Goal: Register for event/course

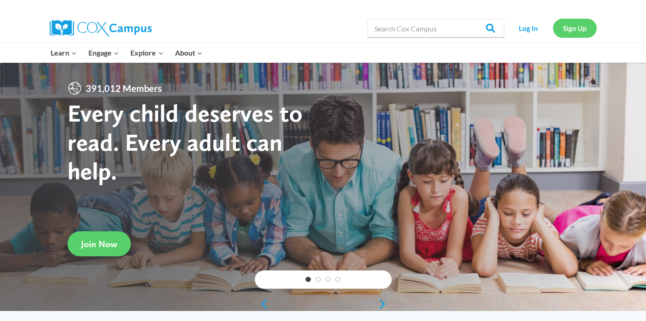
click at [569, 30] on link "Sign Up" at bounding box center [575, 28] width 44 height 19
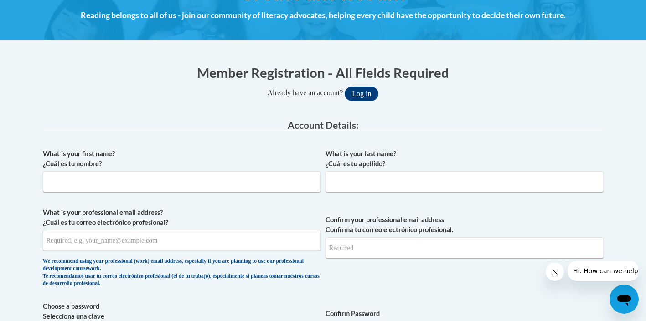
scroll to position [182, 0]
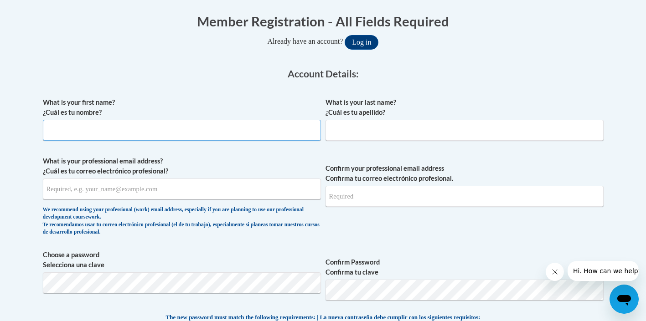
click at [156, 134] on input "What is your first name? ¿Cuál es tu nombre?" at bounding box center [182, 130] width 278 height 21
type input "madison"
click at [402, 136] on input "What is your last name? ¿Cuál es tu apellido?" at bounding box center [464, 130] width 278 height 21
type input "morris"
click at [206, 195] on input "What is your professional email address? ¿Cuál es tu correo electrónico profesi…" at bounding box center [182, 189] width 278 height 21
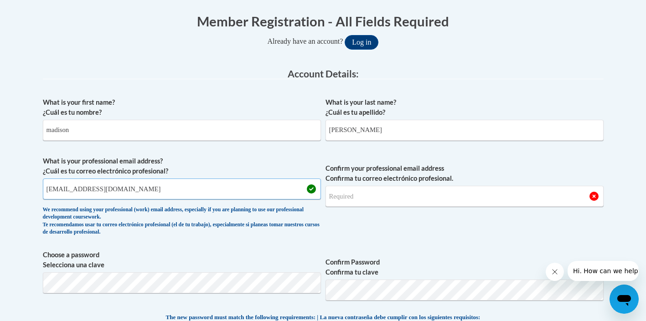
type input "madielizmorr17@gmail.com"
click at [456, 199] on input "Confirm your professional email address Confirma tu correo electrónico profesio…" at bounding box center [464, 196] width 278 height 21
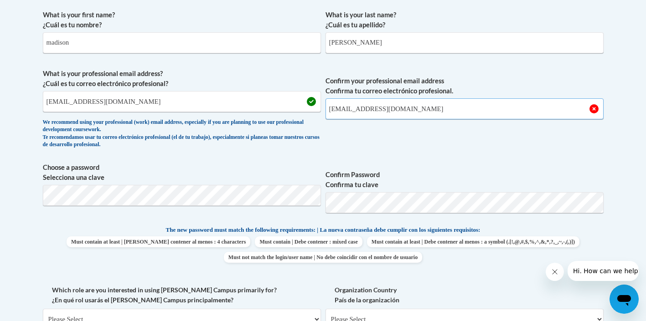
scroll to position [273, 0]
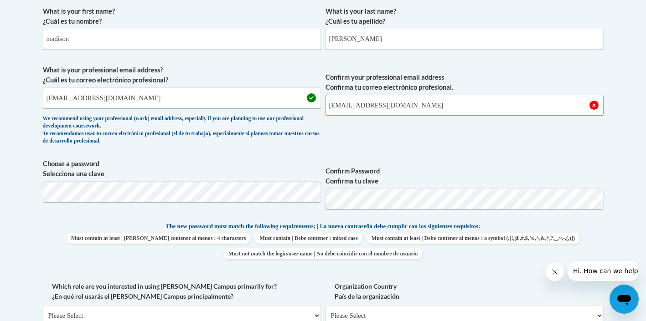
type input "madielizmorr17@gmail.com"
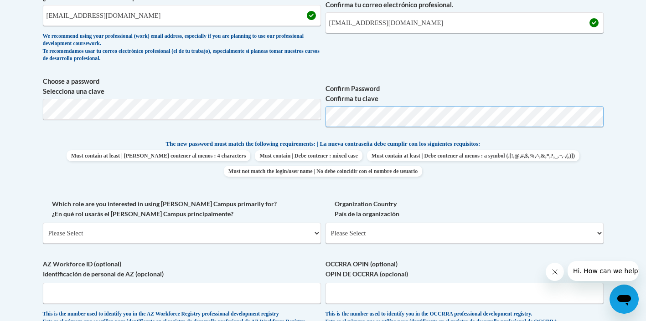
scroll to position [365, 0]
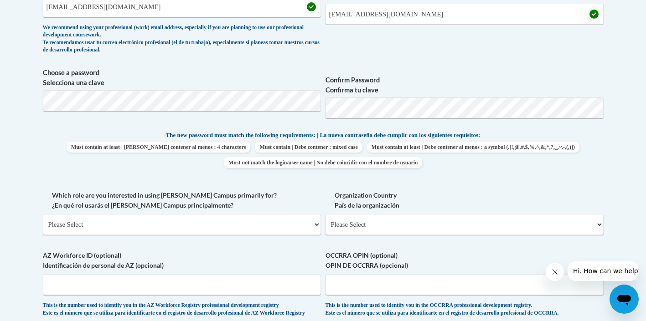
click at [591, 156] on span "Must contain at least | Debe contener al menos : 4 characters Must contain | De…" at bounding box center [323, 155] width 561 height 26
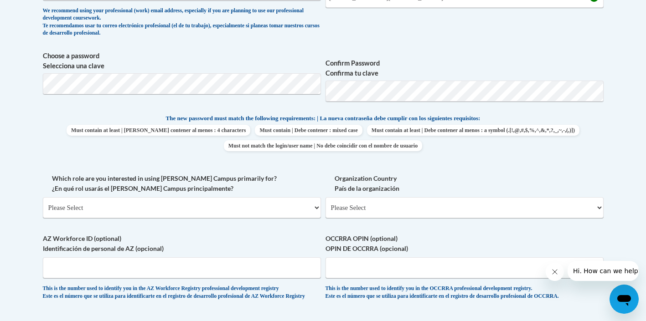
scroll to position [410, 0]
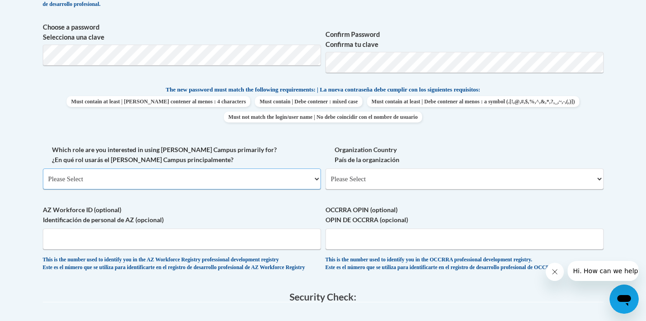
click at [280, 180] on select "Please Select College/University | Colegio/Universidad Community/Nonprofit Part…" at bounding box center [182, 179] width 278 height 21
select select "fbf2d438-af2f-41f8-98f1-81c410e29de3"
click at [43, 169] on select "Please Select College/University | Colegio/Universidad Community/Nonprofit Part…" at bounding box center [182, 179] width 278 height 21
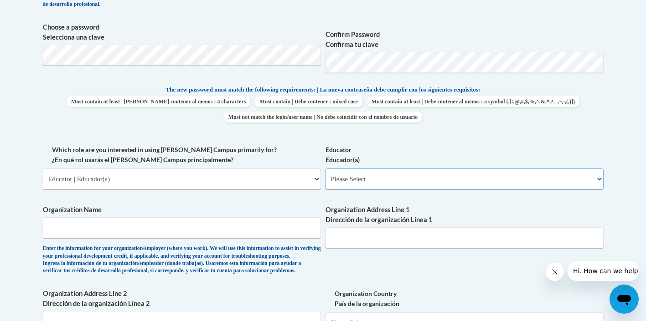
click at [399, 179] on select "Please Select Early Learning/Daycare Teacher/Family Home Care Provider | Maestr…" at bounding box center [464, 179] width 278 height 21
select select "8e40623d-54d0-45cd-9f92-5df65cd3f8cf"
click at [325, 169] on select "Please Select Early Learning/Daycare Teacher/Family Home Care Provider | Maestr…" at bounding box center [464, 179] width 278 height 21
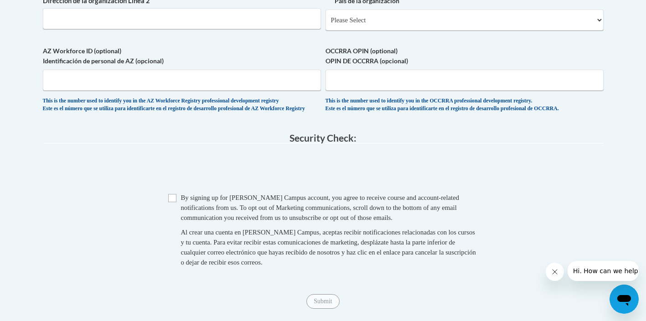
scroll to position [729, 0]
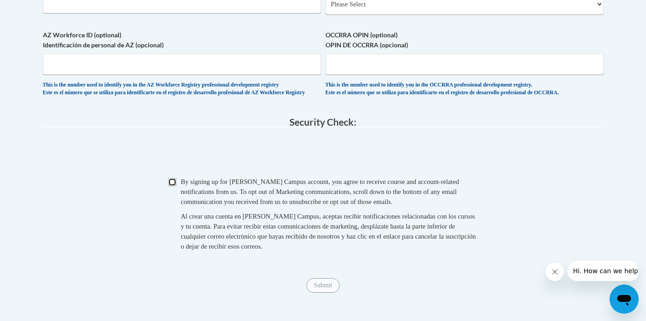
click at [170, 186] on input "Checkbox" at bounding box center [172, 182] width 8 height 8
checkbox input "true"
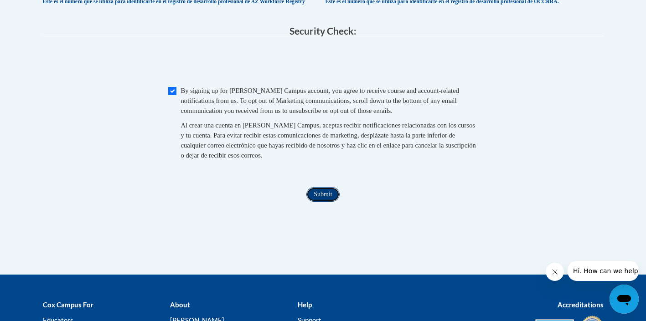
click at [320, 202] on input "Submit" at bounding box center [322, 194] width 33 height 15
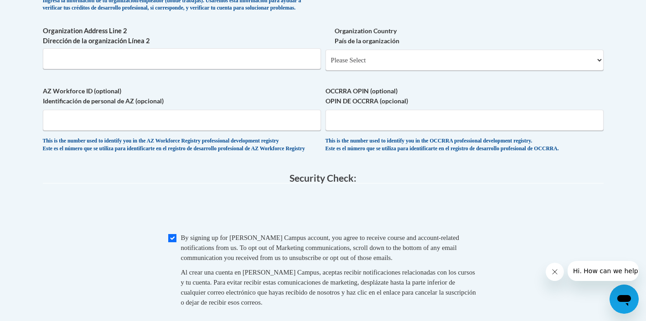
scroll to position [855, 0]
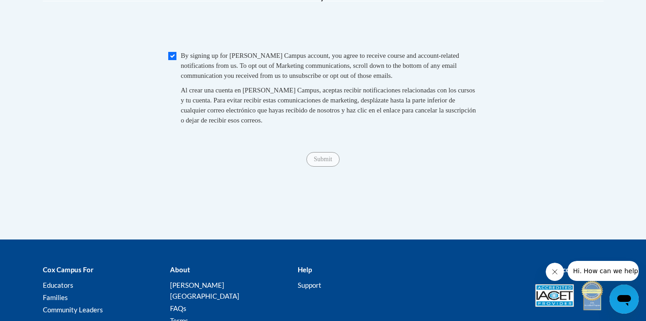
type input "Community action counsel Head start"
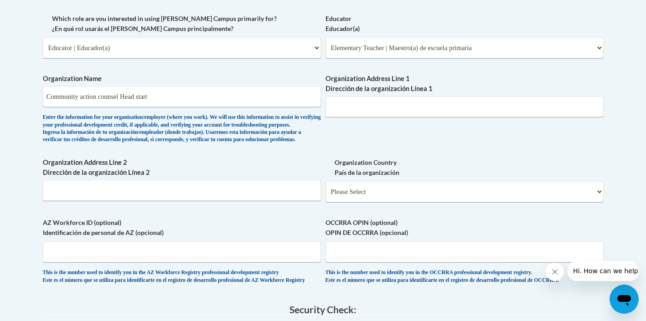
scroll to position [536, 0]
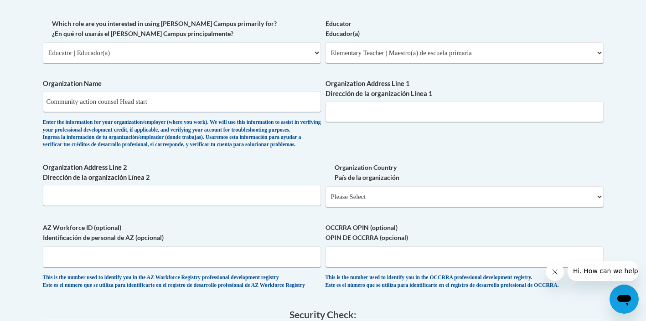
click at [436, 150] on div "What is your first name? ¿Cuál es tu nombre? madison What is your last name? ¿C…" at bounding box center [323, 19] width 561 height 560
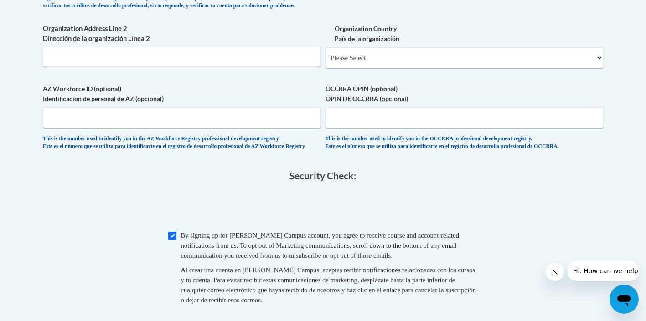
scroll to position [582, 0]
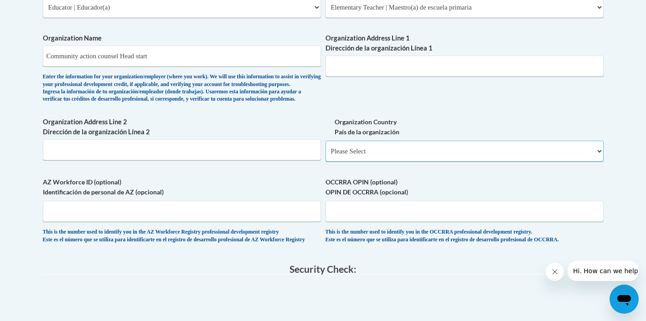
click at [430, 159] on select "Please Select United States | Estados Unidos Outside of the United States | Fue…" at bounding box center [464, 151] width 278 height 21
select select "ad49bcad-a171-4b2e-b99c-48b446064914"
click at [325, 155] on select "Please Select United States | Estados Unidos Outside of the United States | Fue…" at bounding box center [464, 151] width 278 height 21
select select
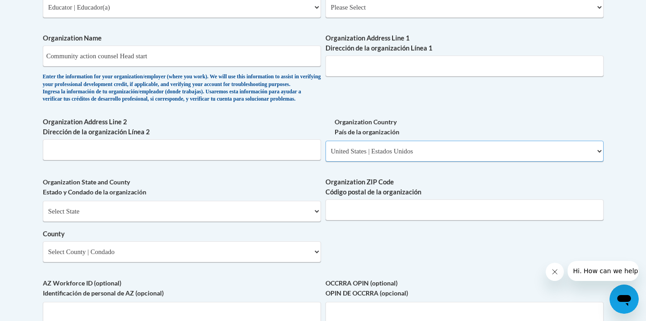
scroll to position [628, 0]
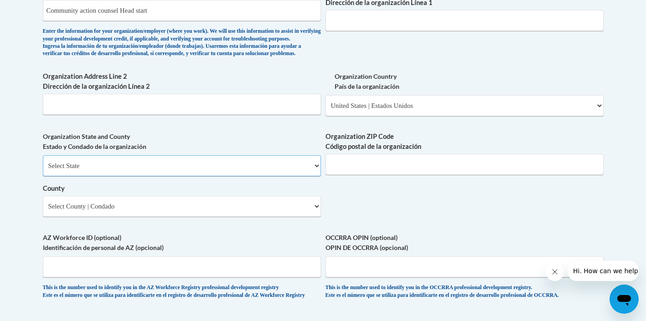
click at [300, 176] on select "Select State Alabama Alaska Arizona Arkansas California Colorado Connecticut De…" at bounding box center [182, 165] width 278 height 21
click at [43, 170] on select "Select State Alabama Alaska Arizona Arkansas California Colorado Connecticut De…" at bounding box center [182, 165] width 278 height 21
drag, startPoint x: 303, startPoint y: 184, endPoint x: 300, endPoint y: 178, distance: 5.9
click at [302, 176] on select "Select State Alabama Alaska Arizona Arkansas California Colorado Connecticut De…" at bounding box center [182, 165] width 278 height 21
select select "Kentucky"
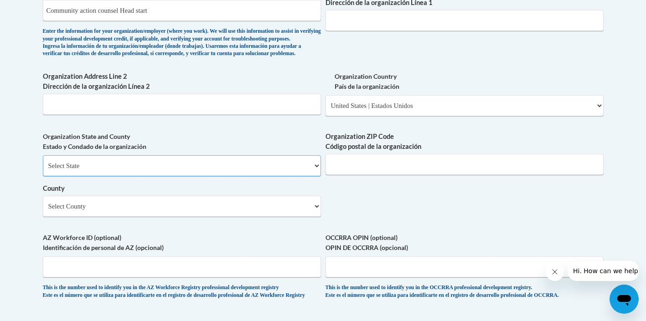
click at [43, 170] on select "Select State Alabama Alaska Arizona Arkansas California Colorado Connecticut De…" at bounding box center [182, 165] width 278 height 21
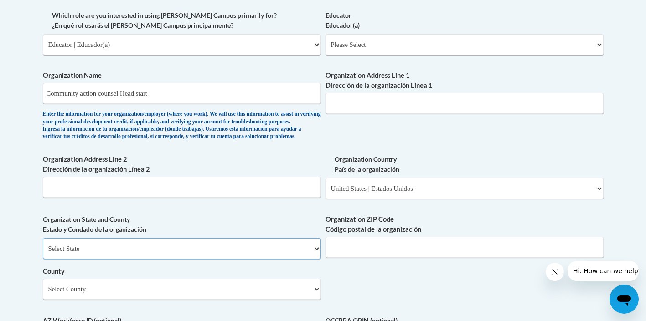
scroll to position [536, 0]
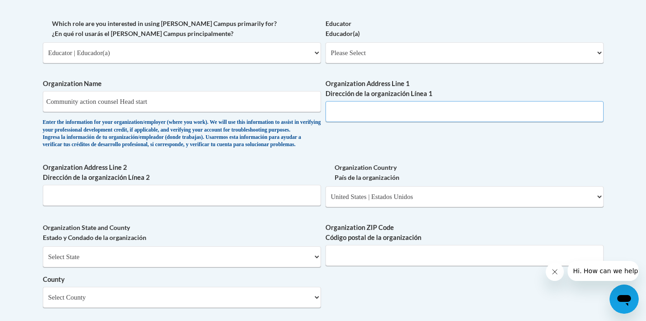
click at [419, 113] on input "Organization Address Line 1 Dirección de la organización Línea 1" at bounding box center [464, 111] width 278 height 21
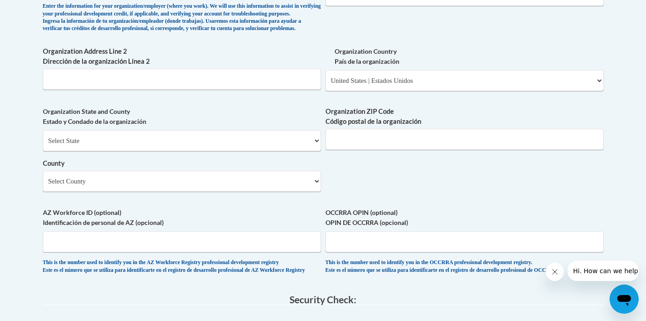
scroll to position [673, 0]
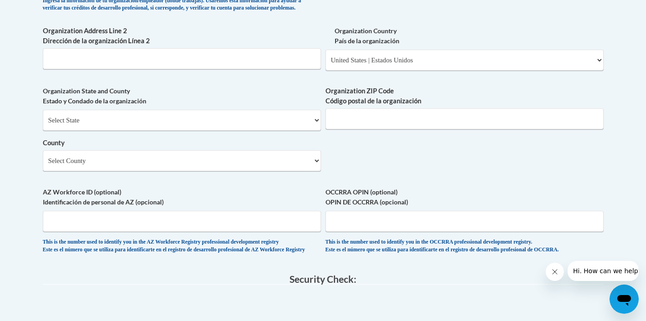
drag, startPoint x: 292, startPoint y: 219, endPoint x: 292, endPoint y: 212, distance: 7.3
click at [293, 207] on label "AZ Workforce ID (optional) Identificación de personal de AZ (opcional)" at bounding box center [182, 197] width 278 height 20
click at [293, 219] on input "AZ Workforce ID (optional) Identificación de personal de AZ (opcional)" at bounding box center [182, 221] width 278 height 21
click at [287, 171] on select "Select County Adair Allen Anderson Ballard Barren Bath Bell Boone Bourbon Boyd …" at bounding box center [182, 160] width 278 height 21
select select "Fayette"
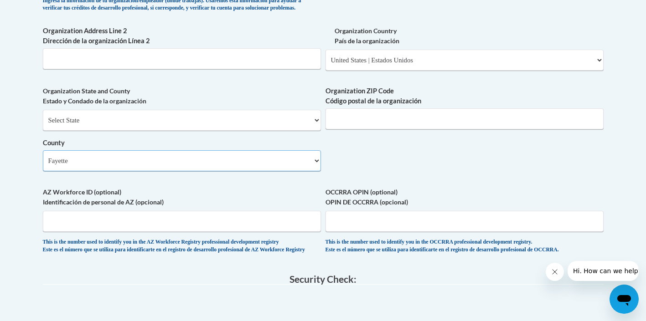
click at [43, 165] on select "Select County Adair Allen Anderson Ballard Barren Bath Bell Boone Bourbon Boyd …" at bounding box center [182, 160] width 278 height 21
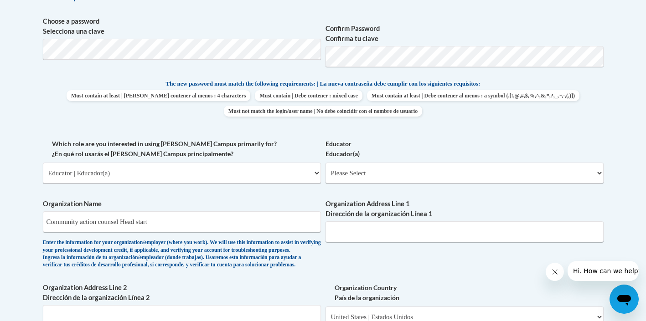
scroll to position [394, 0]
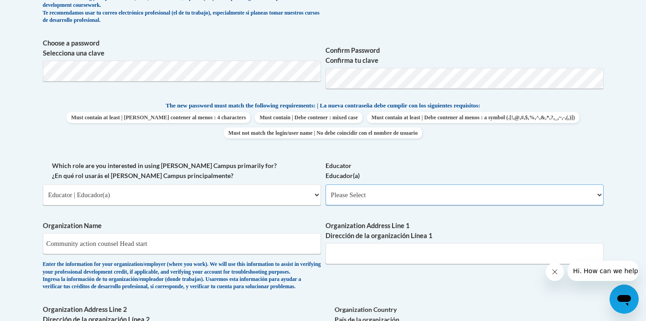
click at [352, 196] on select "Please Select Early Learning/Daycare Teacher/Family Home Care Provider | Maestr…" at bounding box center [464, 195] width 278 height 21
select select "5e2af403-4f2c-4e49-a02f-103e55d7b75b"
click at [325, 185] on select "Please Select Early Learning/Daycare Teacher/Family Home Care Provider | Maestr…" at bounding box center [464, 195] width 278 height 21
select select "null"
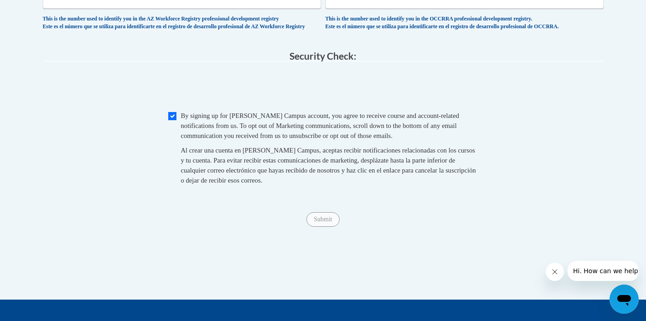
scroll to position [895, 0]
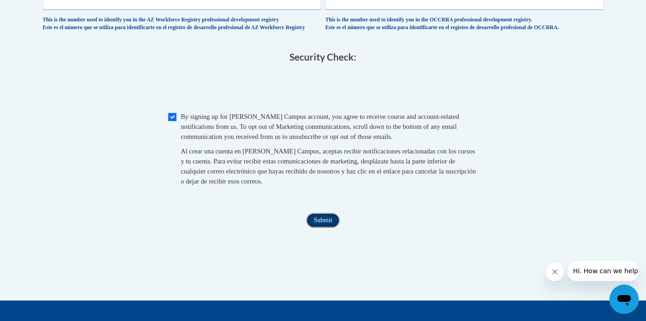
click at [333, 228] on input "Submit" at bounding box center [322, 220] width 33 height 15
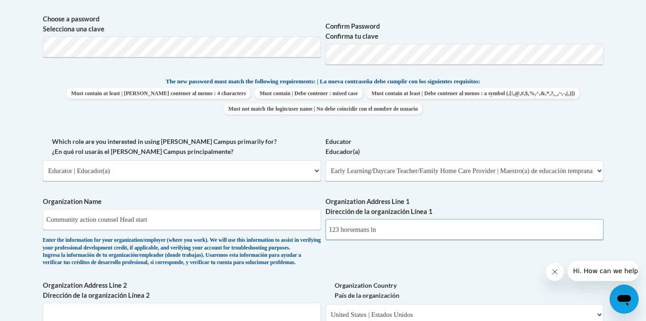
scroll to position [410, 0]
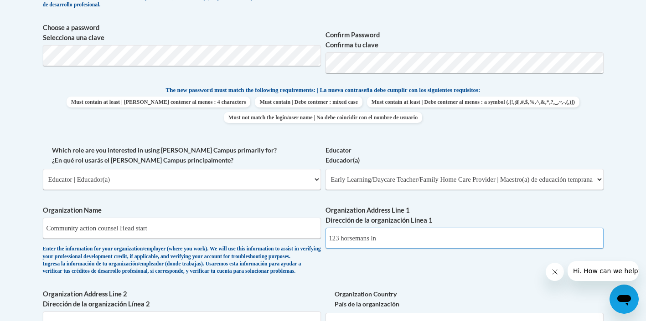
type input "123 horsemans ln"
click at [403, 154] on label "Educator Educador(a)" at bounding box center [464, 155] width 278 height 20
click at [403, 169] on select "Please Select Early Learning/Daycare Teacher/Family Home Care Provider | Maestr…" at bounding box center [464, 179] width 278 height 21
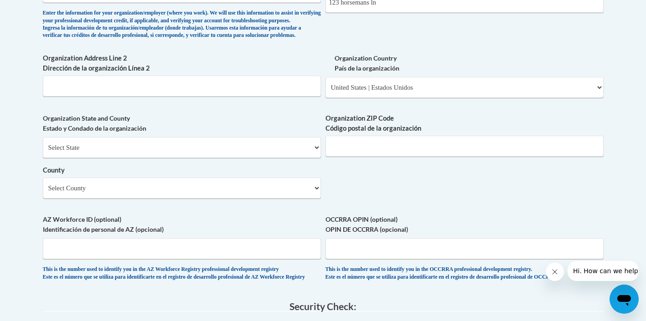
scroll to position [638, 0]
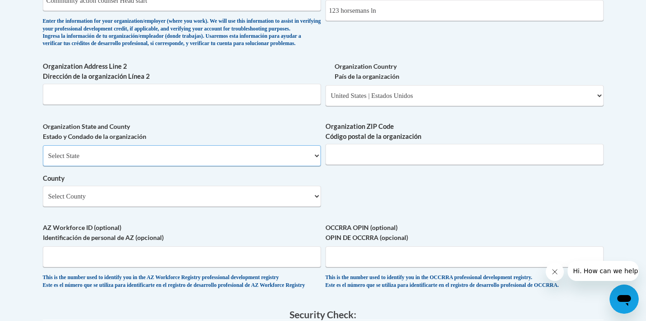
click at [276, 166] on select "Select State Alabama Alaska Arizona Arkansas California Colorado Connecticut De…" at bounding box center [182, 155] width 278 height 21
select select "Kentucky"
click at [43, 160] on select "Select State Alabama Alaska Arizona Arkansas California Colorado Connecticut De…" at bounding box center [182, 155] width 278 height 21
click at [283, 207] on select "County" at bounding box center [182, 196] width 278 height 21
click at [43, 201] on select "Select County Adair Allen Anderson Ballard Barren Bath Bell Boone Bourbon Boyd …" at bounding box center [182, 196] width 278 height 21
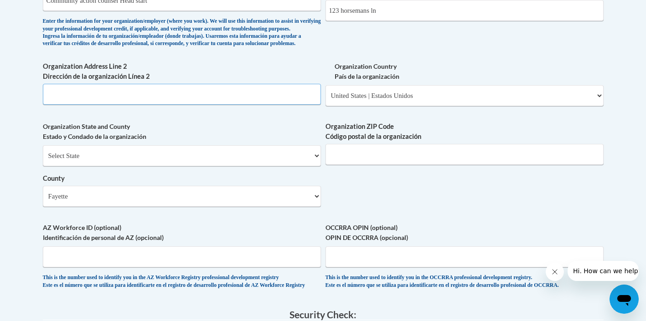
click at [239, 105] on input "Organization Address Line 2 Dirección de la organización Línea 2" at bounding box center [182, 94] width 278 height 21
type input "lexington"
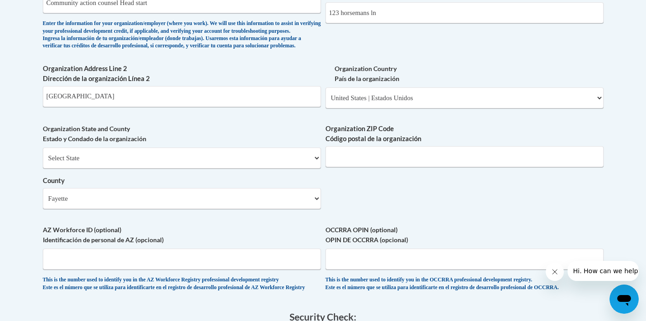
scroll to position [622, 0]
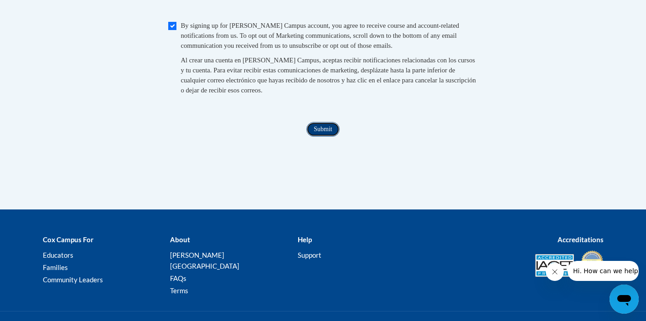
click at [324, 137] on input "Submit" at bounding box center [322, 129] width 33 height 15
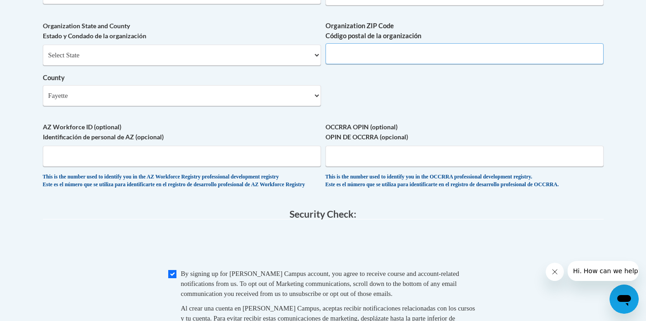
scroll to position [660, 0]
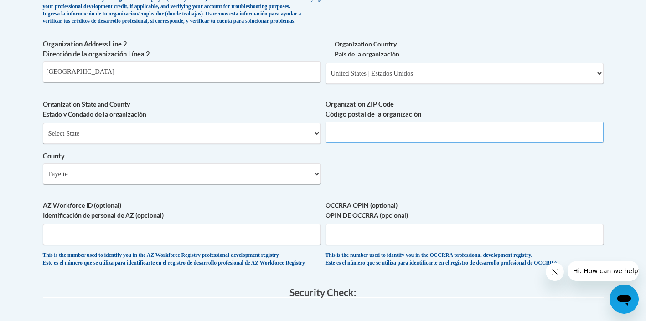
click at [399, 138] on input "Organization ZIP Code Código postal de la organización" at bounding box center [464, 132] width 278 height 21
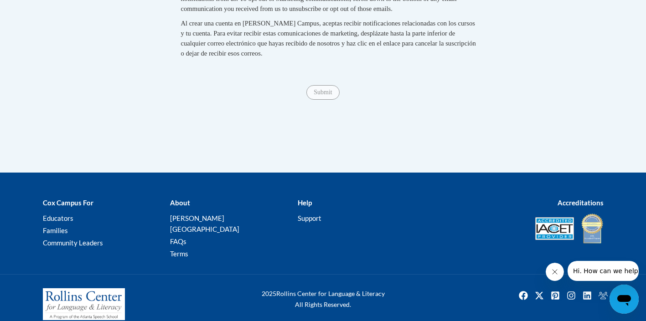
scroll to position [1024, 0]
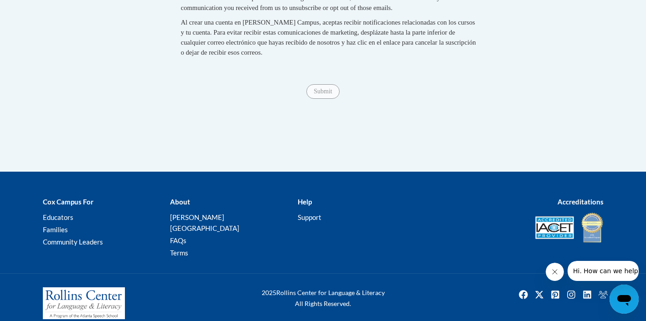
type input "40504"
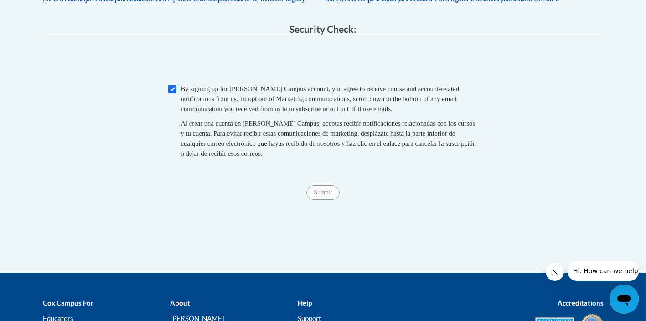
scroll to position [888, 0]
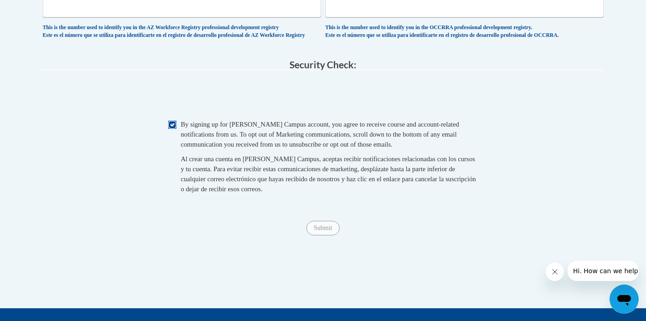
click at [175, 129] on input "Checkbox" at bounding box center [172, 125] width 8 height 8
click at [174, 129] on input "Checkbox" at bounding box center [172, 125] width 8 height 8
checkbox input "true"
click at [328, 236] on input "Submit" at bounding box center [322, 228] width 33 height 15
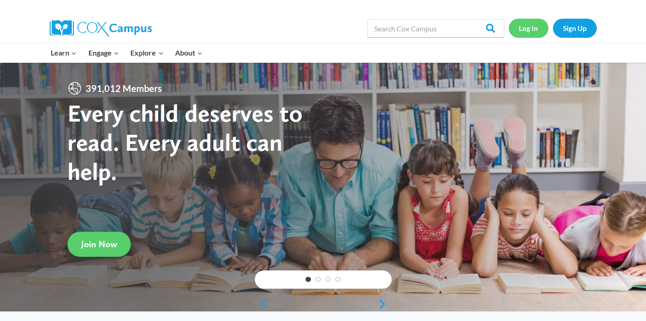
click at [522, 28] on link "Log In" at bounding box center [529, 28] width 40 height 19
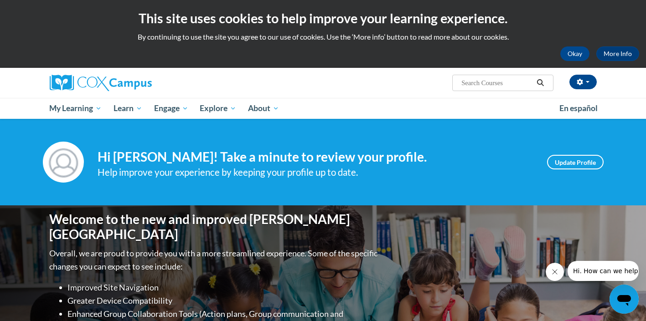
click at [480, 83] on input "Search..." at bounding box center [496, 82] width 73 height 11
click at [478, 81] on input "Search..." at bounding box center [496, 82] width 73 height 11
type input "V"
paste input "ece07172001"
type input "e"
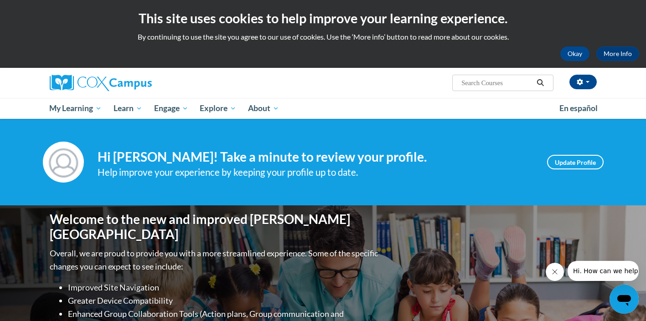
click at [509, 82] on input "Search..." at bounding box center [496, 82] width 73 height 11
paste input "Connecting the Dots for Dual Language Learners Throughout the [DATE]!"
type input "Connecting the Dots for Dual Language Learners Throughout the [DATE]!"
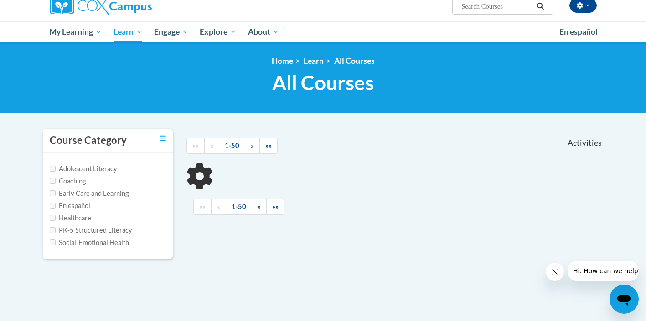
scroll to position [91, 0]
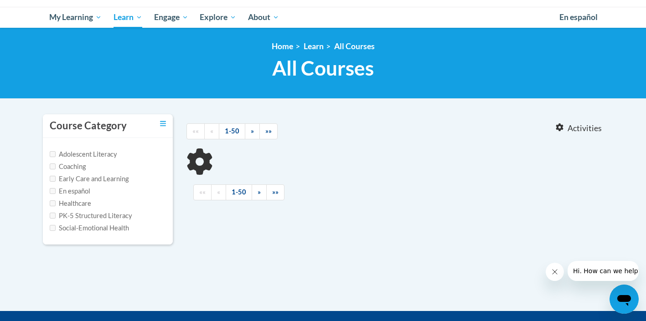
type input "Connecting the Dots for Dual Language Learners Throughout the [DATE]!"
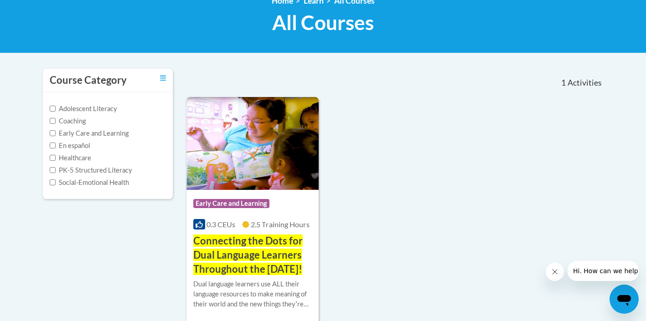
scroll to position [182, 0]
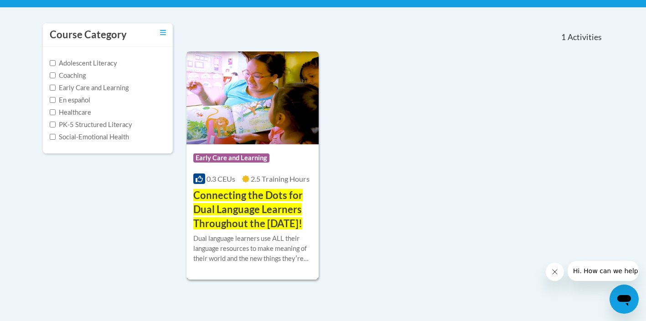
click at [270, 199] on span "Connecting the Dots for Dual Language Learners Throughout the [DATE]!" at bounding box center [247, 209] width 109 height 41
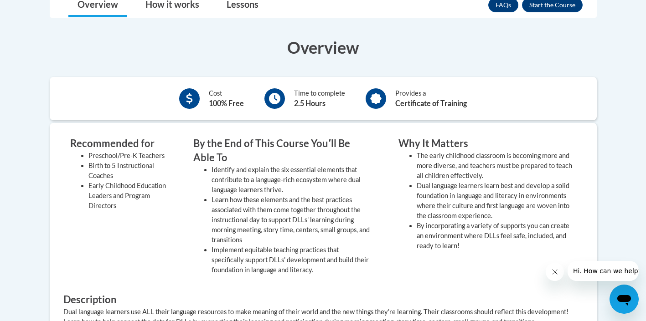
scroll to position [273, 0]
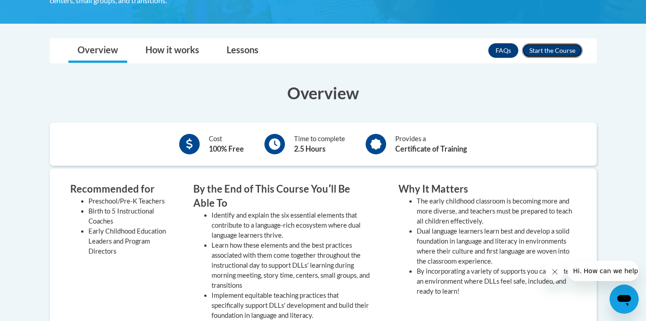
click at [535, 50] on button "Enroll" at bounding box center [552, 50] width 61 height 15
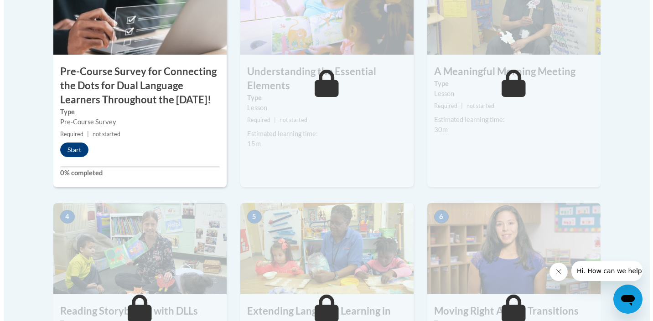
scroll to position [365, 0]
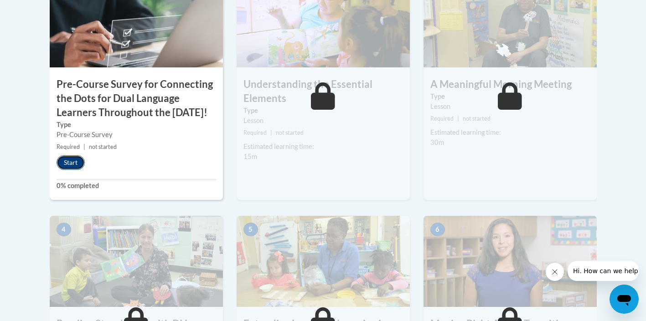
click at [77, 170] on button "Start" at bounding box center [71, 162] width 28 height 15
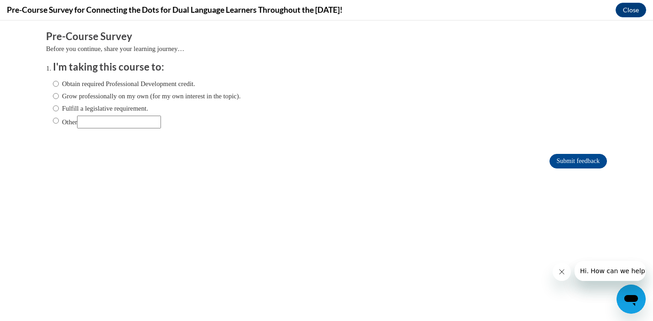
scroll to position [0, 0]
click at [69, 83] on label "Obtain required Professional Development credit." at bounding box center [124, 84] width 142 height 10
click at [59, 83] on input "Obtain required Professional Development credit." at bounding box center [56, 84] width 6 height 10
radio input "true"
click at [53, 97] on input "Grow professionally on my own (for my own interest in the topic)." at bounding box center [56, 96] width 6 height 10
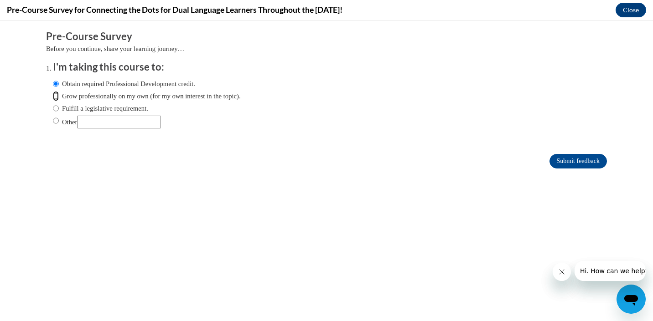
radio input "true"
click at [562, 163] on input "Submit feedback" at bounding box center [577, 161] width 57 height 15
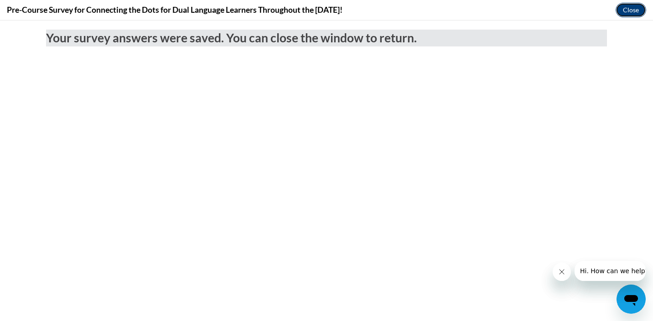
click at [625, 9] on button "Close" at bounding box center [630, 10] width 31 height 15
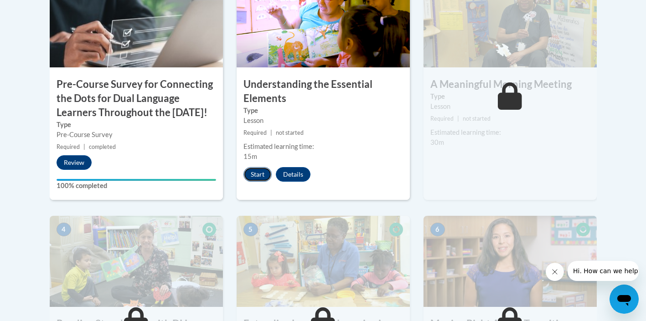
click at [259, 171] on button "Start" at bounding box center [257, 174] width 28 height 15
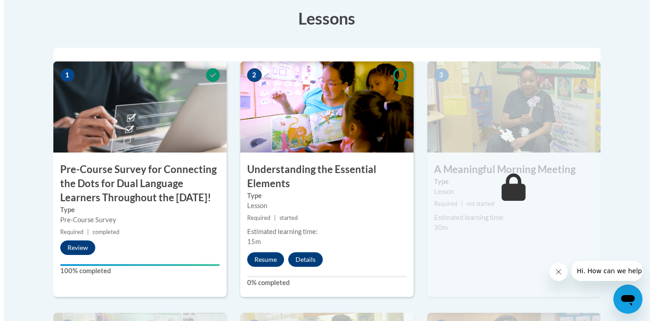
scroll to position [282, 0]
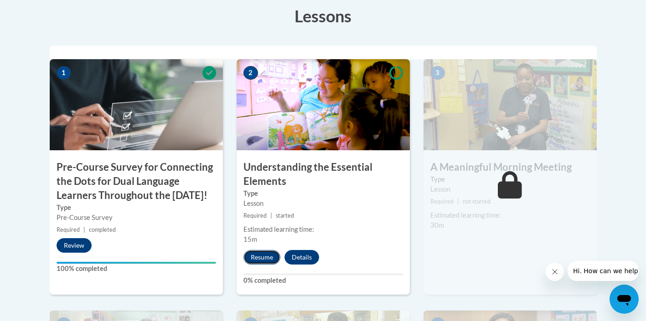
click at [268, 252] on button "Resume" at bounding box center [261, 257] width 37 height 15
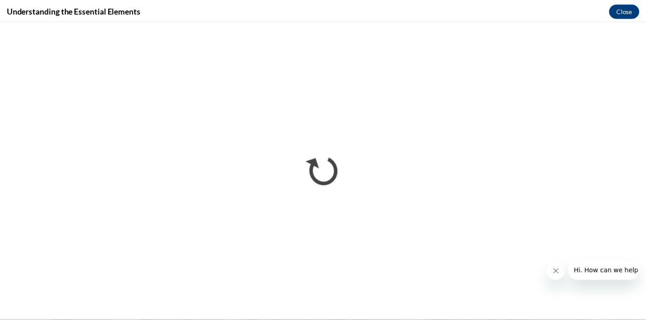
scroll to position [0, 0]
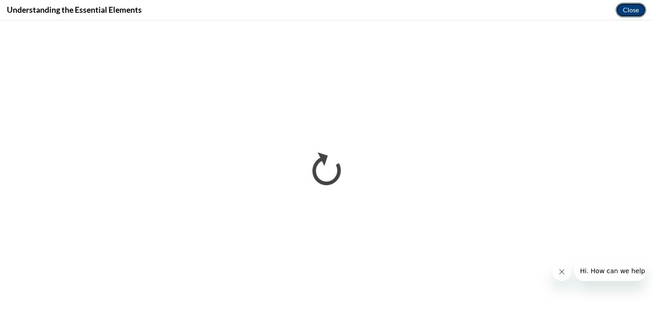
click at [633, 8] on button "Close" at bounding box center [630, 10] width 31 height 15
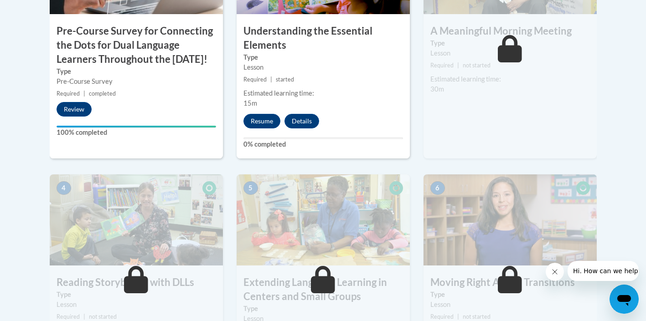
scroll to position [418, 0]
click at [308, 120] on button "Details" at bounding box center [301, 120] width 35 height 15
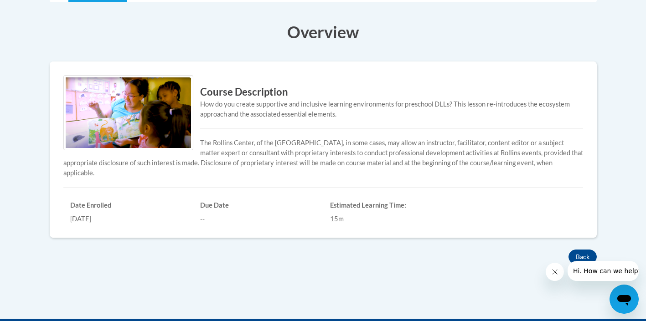
scroll to position [273, 0]
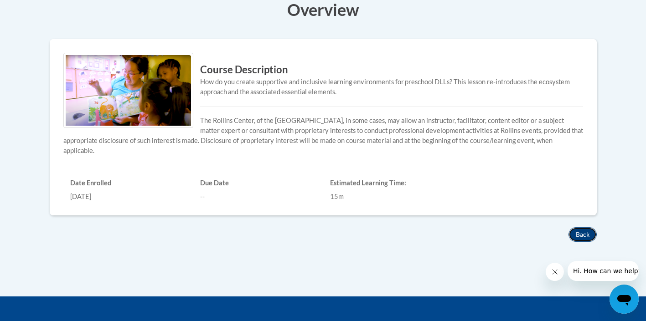
click at [578, 235] on button "Back" at bounding box center [582, 234] width 28 height 15
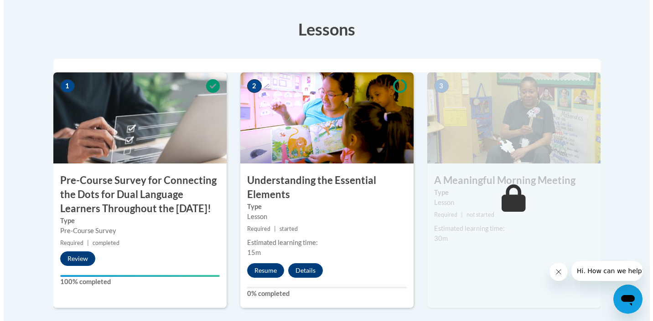
scroll to position [273, 0]
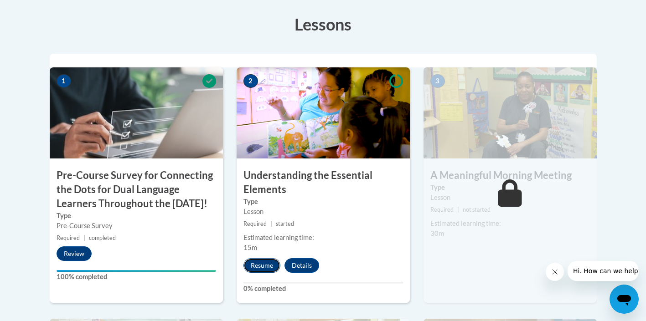
click at [258, 262] on button "Resume" at bounding box center [261, 265] width 37 height 15
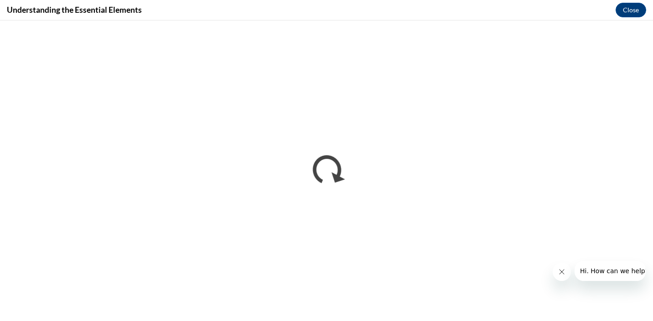
scroll to position [0, 0]
click at [597, 271] on span "Hi. How can we help?" at bounding box center [613, 271] width 68 height 7
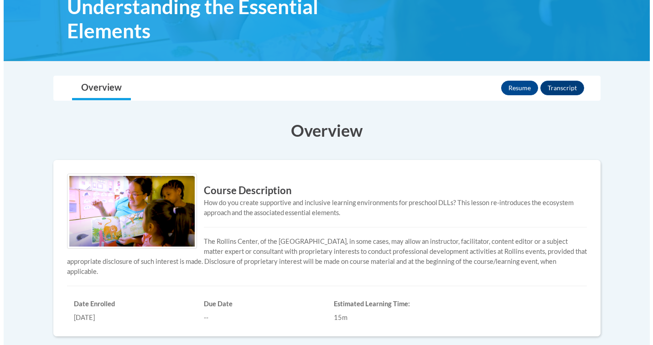
scroll to position [135, 0]
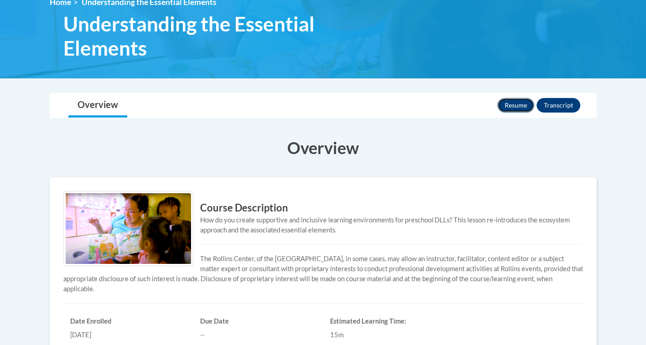
click at [516, 105] on button "Resume" at bounding box center [515, 105] width 37 height 15
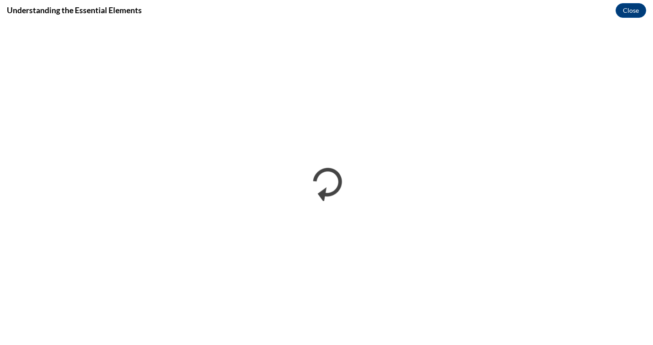
scroll to position [0, 0]
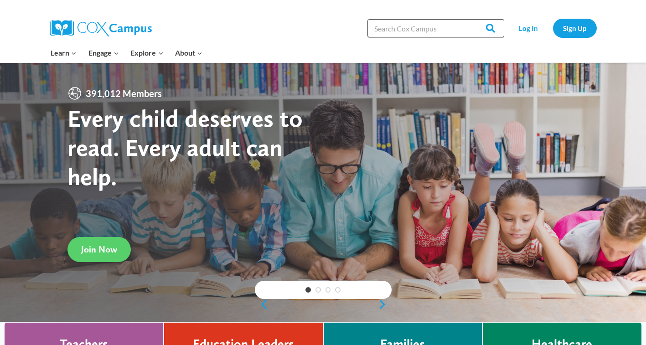
click at [426, 29] on input "Search in [URL][DOMAIN_NAME]" at bounding box center [435, 28] width 137 height 18
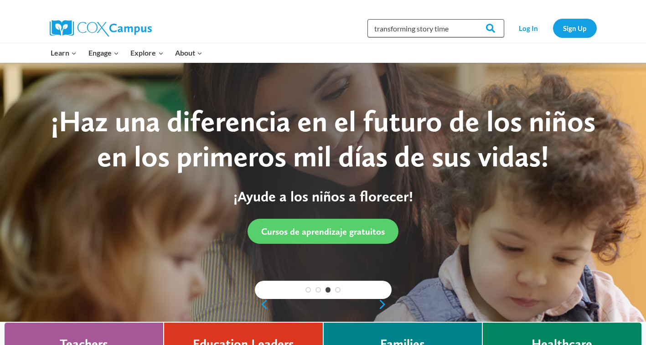
type input "transforming story time"
click at [468, 19] on input "Search" at bounding box center [486, 28] width 36 height 18
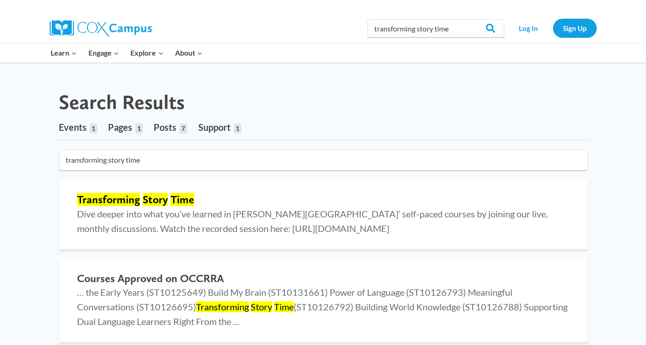
scroll to position [46, 0]
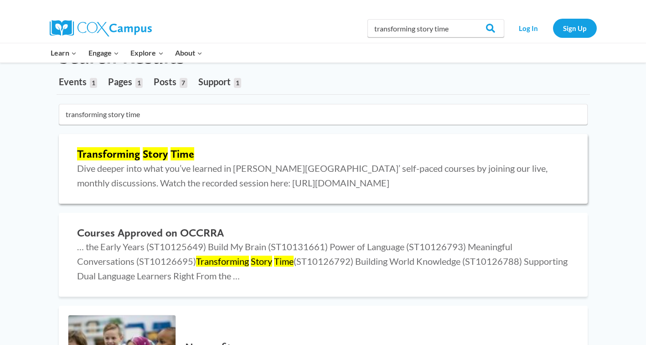
click at [171, 158] on mark "Time" at bounding box center [182, 153] width 24 height 13
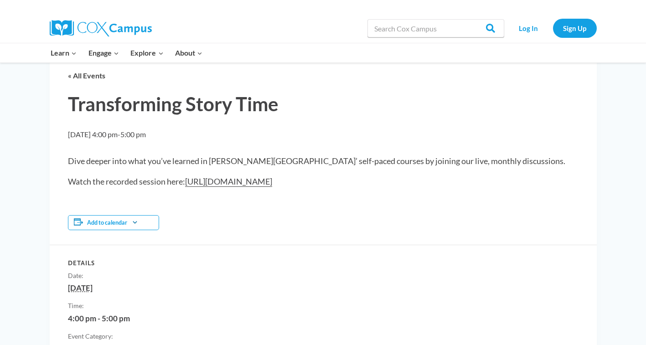
scroll to position [46, 0]
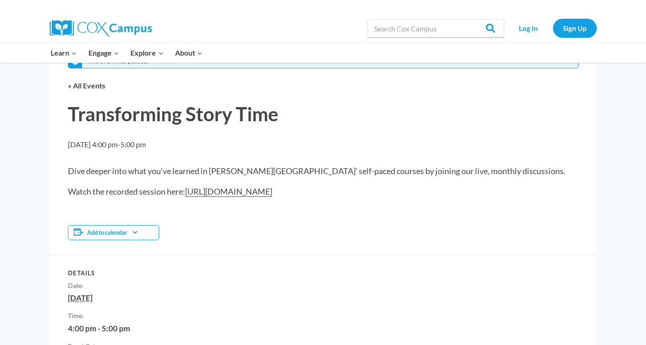
click at [256, 193] on link "[URL][DOMAIN_NAME]" at bounding box center [228, 191] width 87 height 10
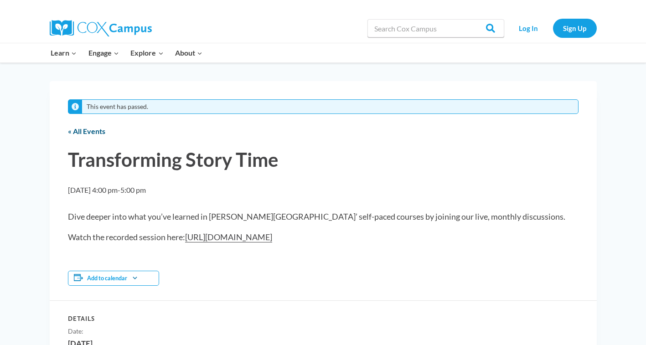
click at [73, 134] on link "« All Events" at bounding box center [86, 131] width 37 height 9
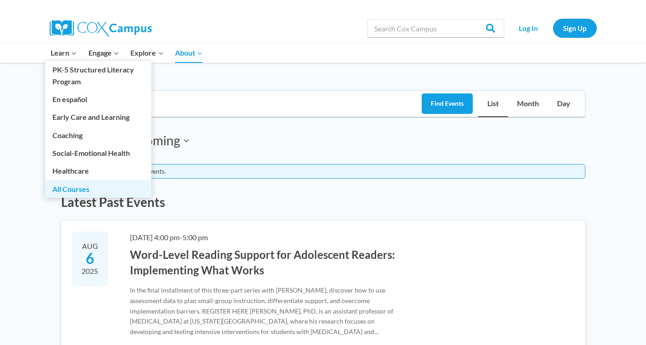
click at [100, 185] on link "All Courses" at bounding box center [98, 188] width 106 height 17
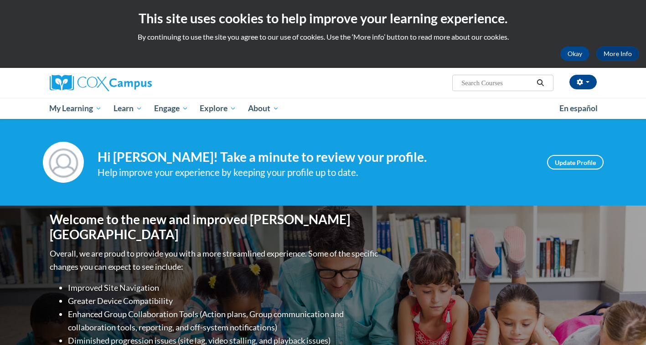
click at [476, 82] on input "Search..." at bounding box center [496, 82] width 73 height 11
type input "transforming story time"
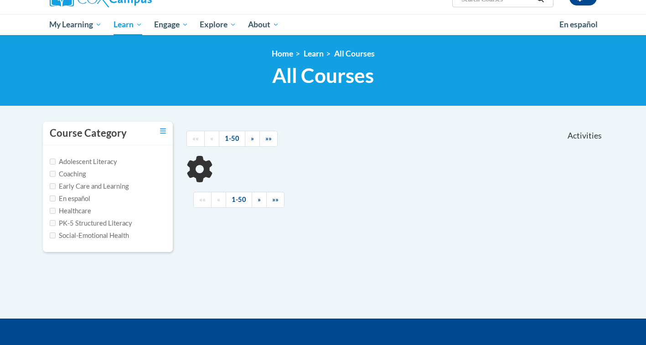
scroll to position [91, 0]
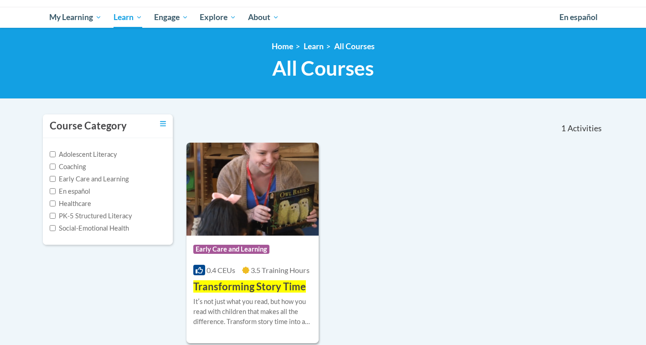
type input "transforming story time"
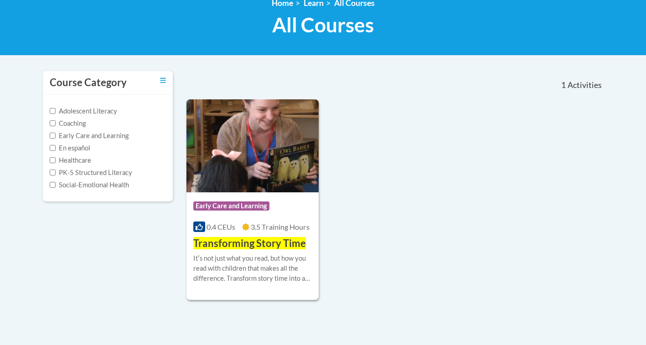
scroll to position [182, 0]
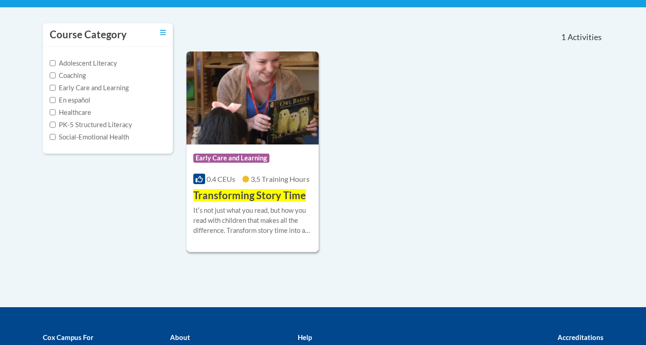
click at [247, 190] on span "Transforming Story Time" at bounding box center [249, 195] width 113 height 12
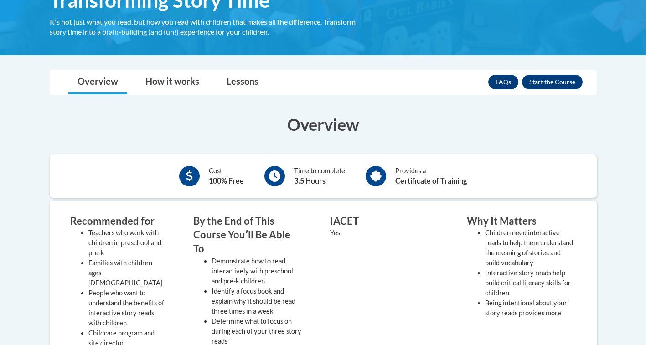
scroll to position [182, 0]
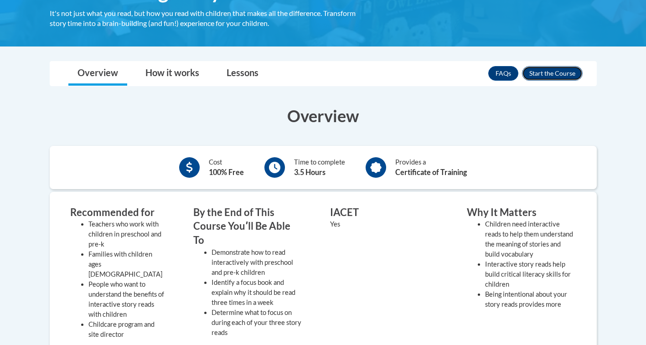
click at [541, 72] on button "Enroll" at bounding box center [552, 73] width 61 height 15
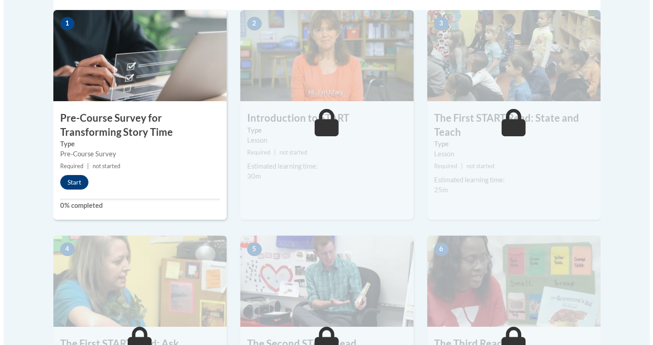
scroll to position [319, 0]
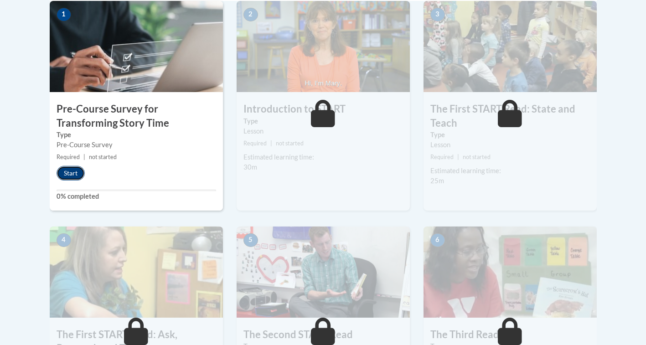
click at [72, 177] on button "Start" at bounding box center [71, 173] width 28 height 15
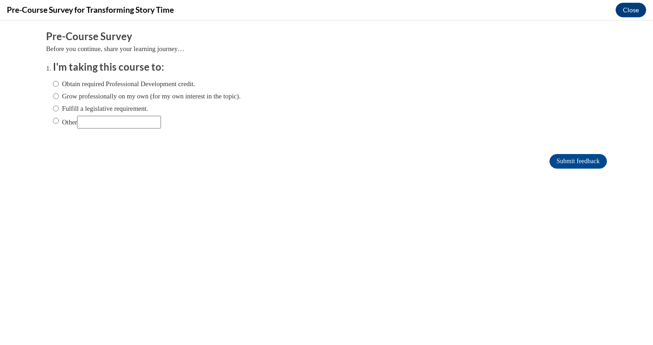
scroll to position [0, 0]
click at [76, 97] on label "Grow professionally on my own (for my own interest in the topic)." at bounding box center [147, 96] width 188 height 10
click at [59, 97] on input "Grow professionally on my own (for my own interest in the topic)." at bounding box center [56, 96] width 6 height 10
radio input "true"
click at [553, 161] on input "Submit feedback" at bounding box center [577, 161] width 57 height 15
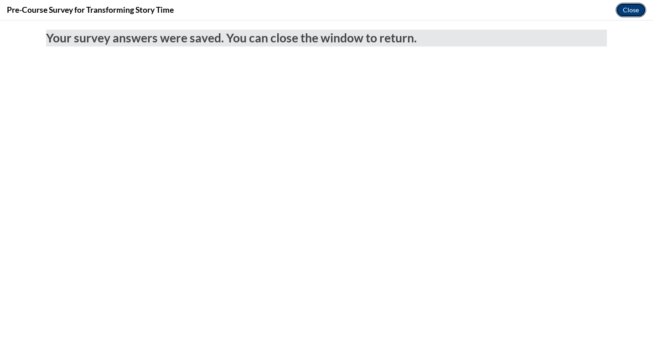
click at [627, 9] on button "Close" at bounding box center [630, 10] width 31 height 15
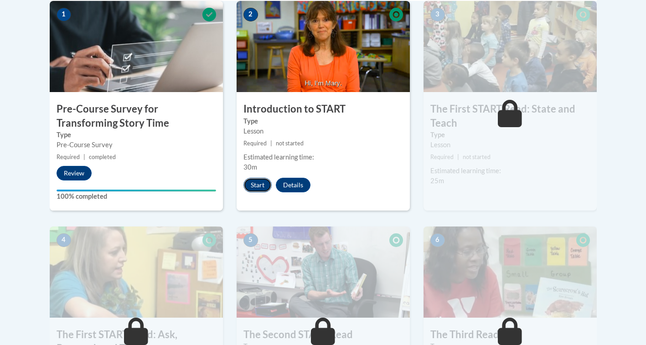
click at [257, 183] on button "Start" at bounding box center [257, 185] width 28 height 15
